Goal: Task Accomplishment & Management: Complete application form

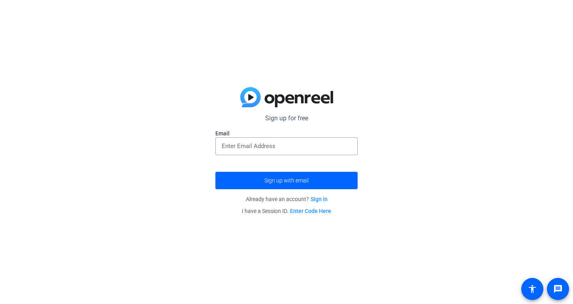
click at [327, 158] on div at bounding box center [286, 159] width 142 height 9
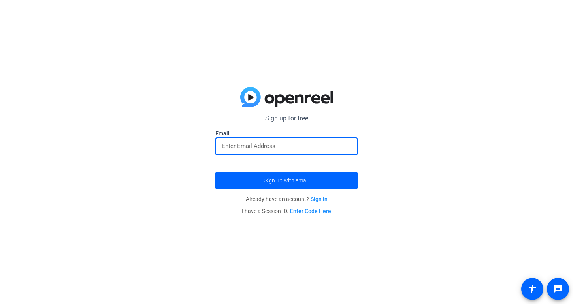
click at [316, 147] on input "email" at bounding box center [287, 145] width 130 height 9
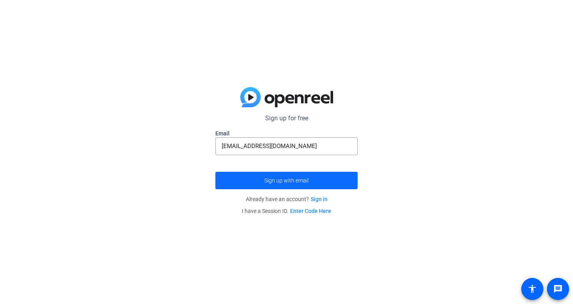
click at [312, 178] on span "submit" at bounding box center [286, 180] width 142 height 19
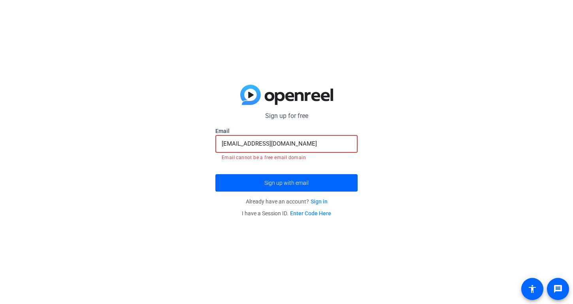
click at [309, 147] on input "sophiawmoore@icloud.com" at bounding box center [287, 143] width 130 height 9
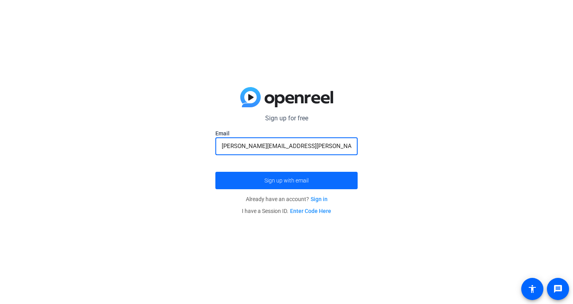
type input "[PERSON_NAME][EMAIL_ADDRESS][PERSON_NAME][DOMAIN_NAME]"
click at [309, 179] on span "submit" at bounding box center [286, 180] width 142 height 19
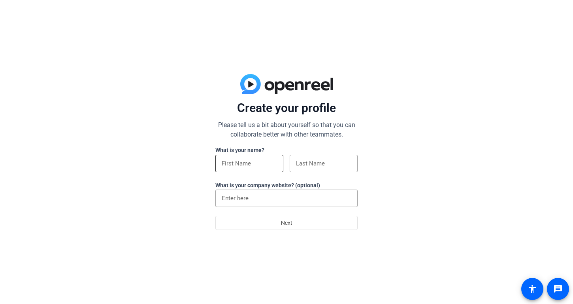
click at [262, 168] on div at bounding box center [249, 163] width 55 height 17
type input "[PERSON_NAME]"
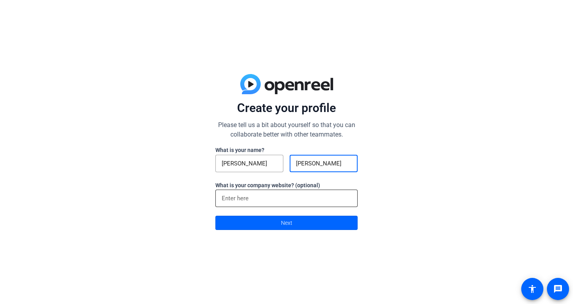
type input "[PERSON_NAME]"
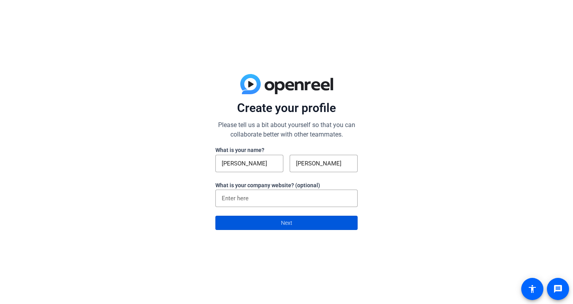
click at [316, 220] on span at bounding box center [287, 222] width 142 height 19
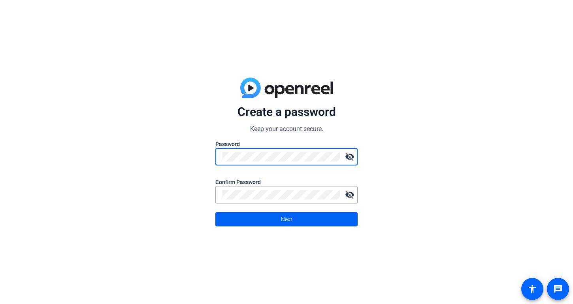
click at [290, 213] on span "Next" at bounding box center [286, 219] width 11 height 15
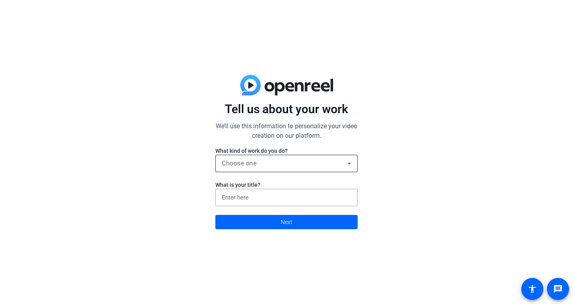
click at [316, 157] on div "Choose one" at bounding box center [287, 163] width 130 height 17
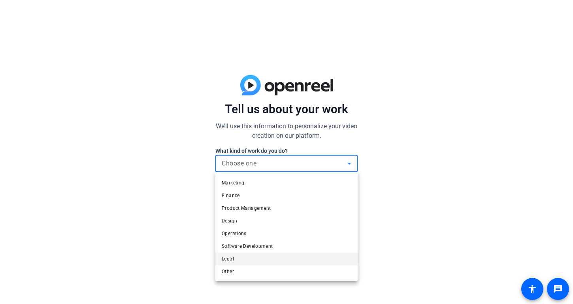
scroll to position [24, 0]
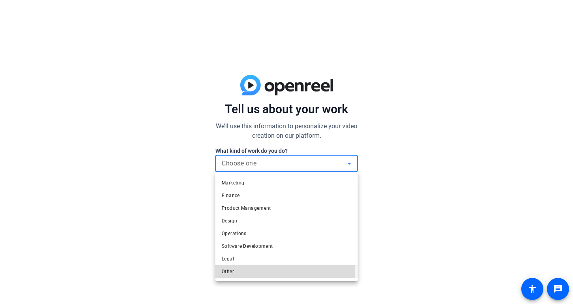
click at [274, 269] on mat-option "Other" at bounding box center [286, 271] width 142 height 13
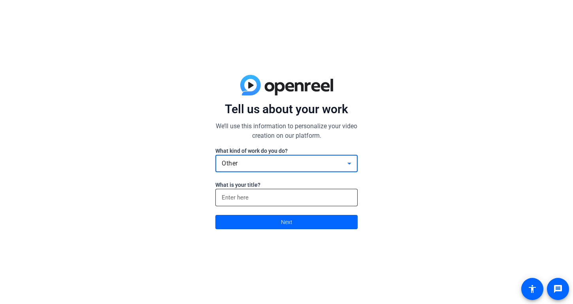
click at [277, 193] on input at bounding box center [287, 197] width 130 height 9
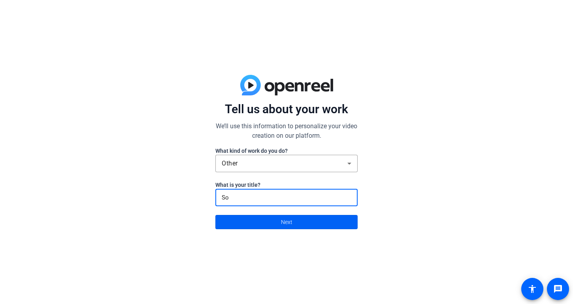
type input "S"
type input "Power of Sleep"
drag, startPoint x: 299, startPoint y: 213, endPoint x: 309, endPoint y: 231, distance: 20.2
click at [309, 231] on span at bounding box center [287, 221] width 142 height 19
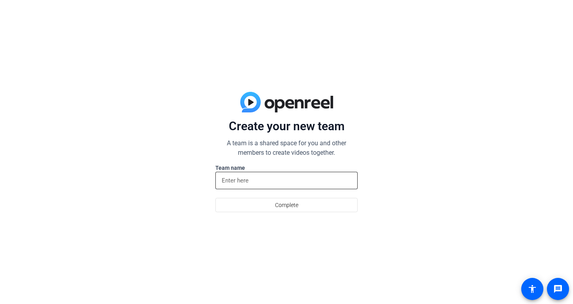
click at [290, 176] on input at bounding box center [287, 180] width 130 height 9
type input "M"
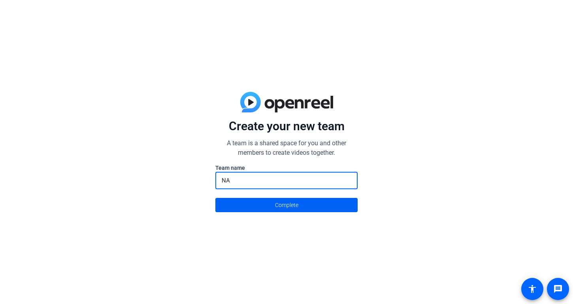
type input "NA"
click at [327, 203] on span at bounding box center [287, 204] width 142 height 19
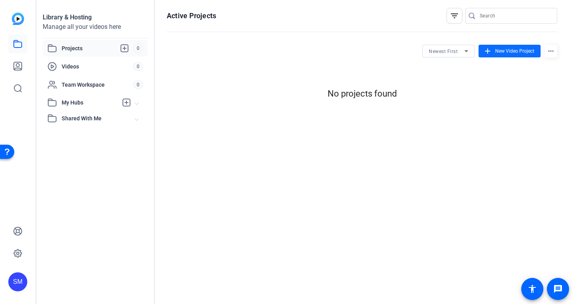
click at [503, 51] on span "New Video Project" at bounding box center [514, 50] width 39 height 7
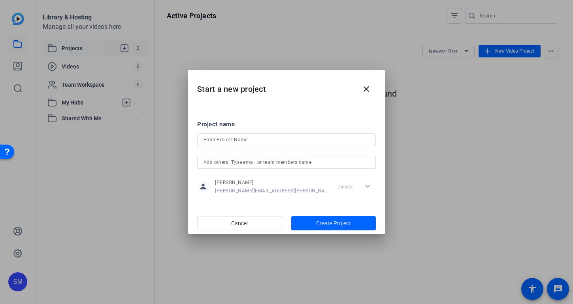
click at [311, 151] on div at bounding box center [286, 150] width 179 height 9
click at [311, 147] on div at bounding box center [286, 150] width 179 height 9
type input "P"
click at [250, 139] on input "The Power of Sleep on the Brain!" at bounding box center [287, 139] width 166 height 9
click at [231, 142] on input "The Power of Sleep On the Brain!" at bounding box center [287, 139] width 166 height 9
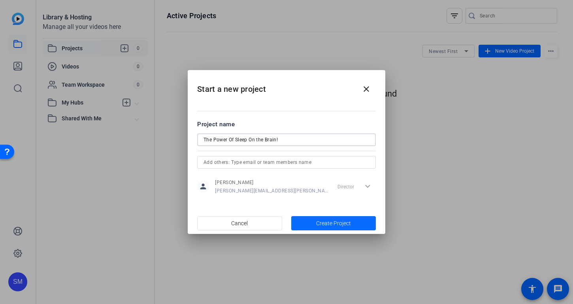
type input "The Power Of Sleep On the Brain!"
click at [340, 222] on span "Create Project" at bounding box center [333, 223] width 35 height 8
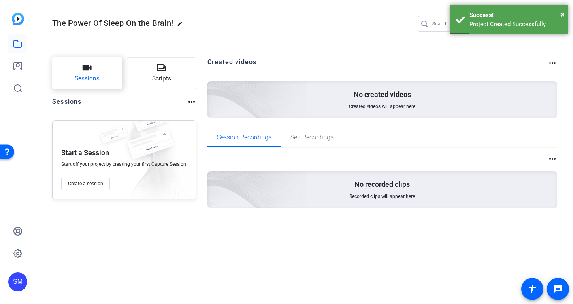
click at [105, 83] on button "Sessions" at bounding box center [87, 73] width 70 height 32
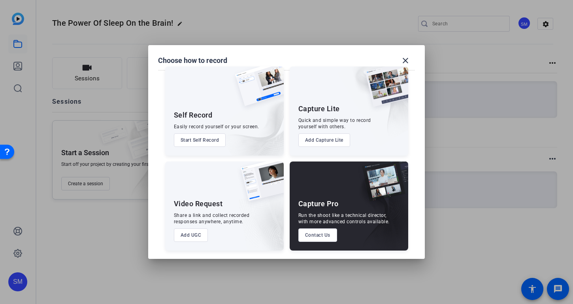
scroll to position [10, 0]
click at [206, 138] on button "Start Self Record" at bounding box center [200, 139] width 52 height 13
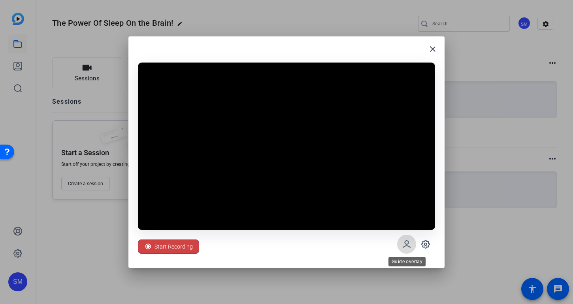
click at [406, 246] on icon at bounding box center [406, 243] width 9 height 9
click at [437, 52] on mat-icon "close" at bounding box center [432, 48] width 9 height 9
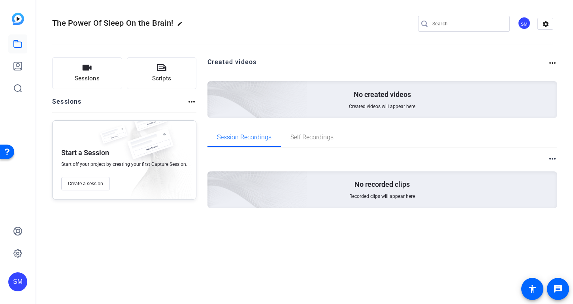
click at [181, 136] on img at bounding box center [153, 160] width 77 height 85
click at [86, 179] on button "Create a session" at bounding box center [85, 183] width 49 height 13
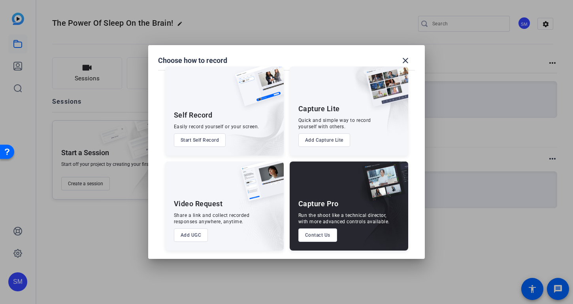
click at [311, 231] on button "Contact Us" at bounding box center [318, 234] width 39 height 13
click at [111, 98] on div at bounding box center [286, 152] width 573 height 304
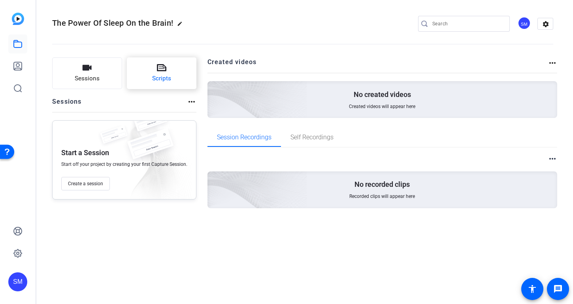
click at [166, 64] on button "Scripts" at bounding box center [162, 73] width 70 height 32
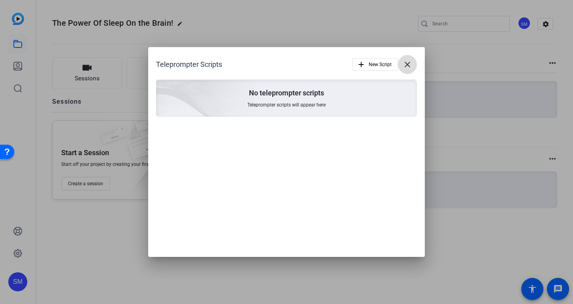
click at [409, 64] on mat-icon "close" at bounding box center [407, 64] width 9 height 9
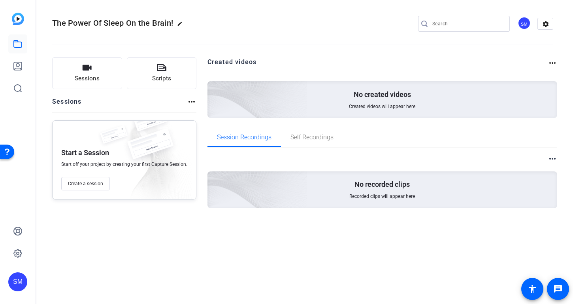
click at [336, 118] on openreel-project-creator-list "Created videos more_horiz No created videos Created videos will appear here" at bounding box center [383, 92] width 350 height 70
click at [562, 64] on div "Sessions Scripts Sessions more_horiz Start a Session Start off your project by …" at bounding box center [302, 145] width 533 height 196
click at [567, 66] on div "Sessions Scripts Sessions more_horiz Start a Session Start off your project by …" at bounding box center [302, 145] width 533 height 196
click at [558, 62] on div "Sessions Scripts Sessions more_horiz Start a Session Start off your project by …" at bounding box center [302, 145] width 533 height 196
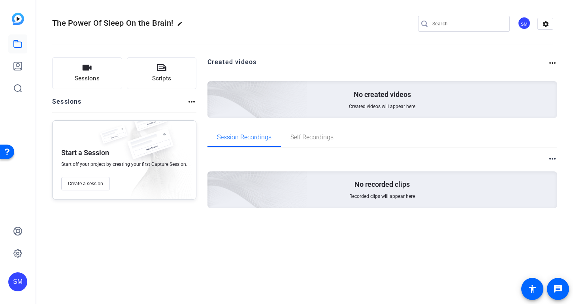
click at [553, 62] on mat-icon "more_horiz" at bounding box center [552, 62] width 9 height 9
click at [346, 101] on div at bounding box center [286, 152] width 573 height 304
click at [17, 67] on icon at bounding box center [18, 66] width 8 height 8
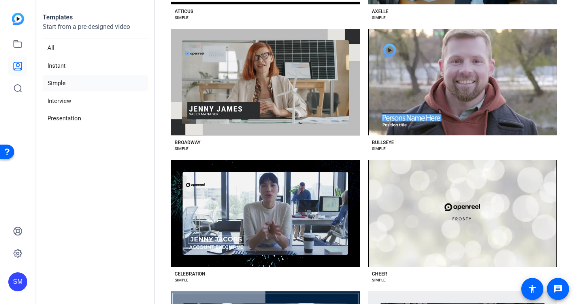
scroll to position [297, 0]
